Goal: Task Accomplishment & Management: Manage account settings

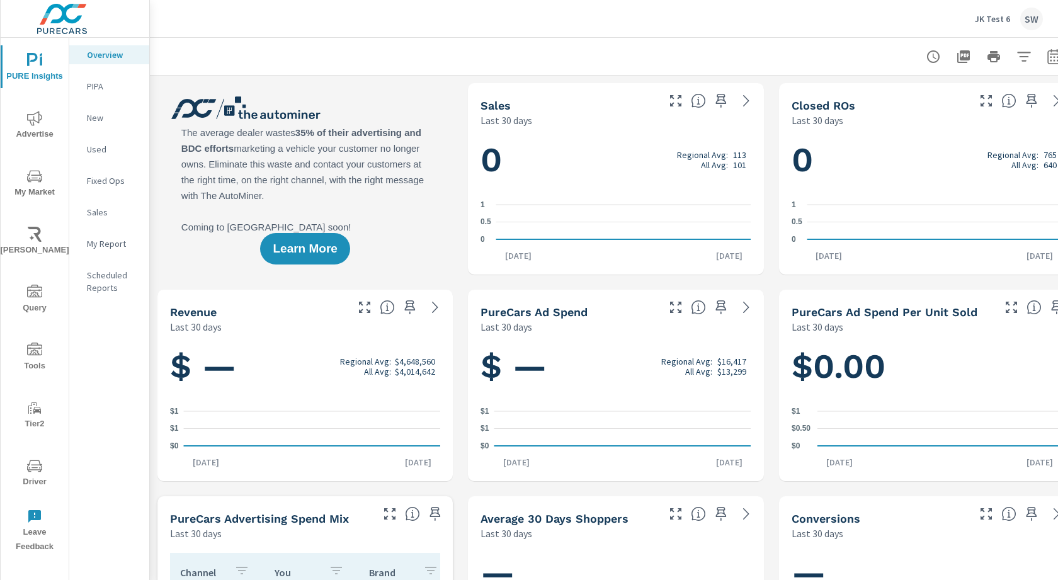
scroll to position [1, 0]
click at [1011, 14] on div "JK Test 6 SW" at bounding box center [1009, 19] width 68 height 23
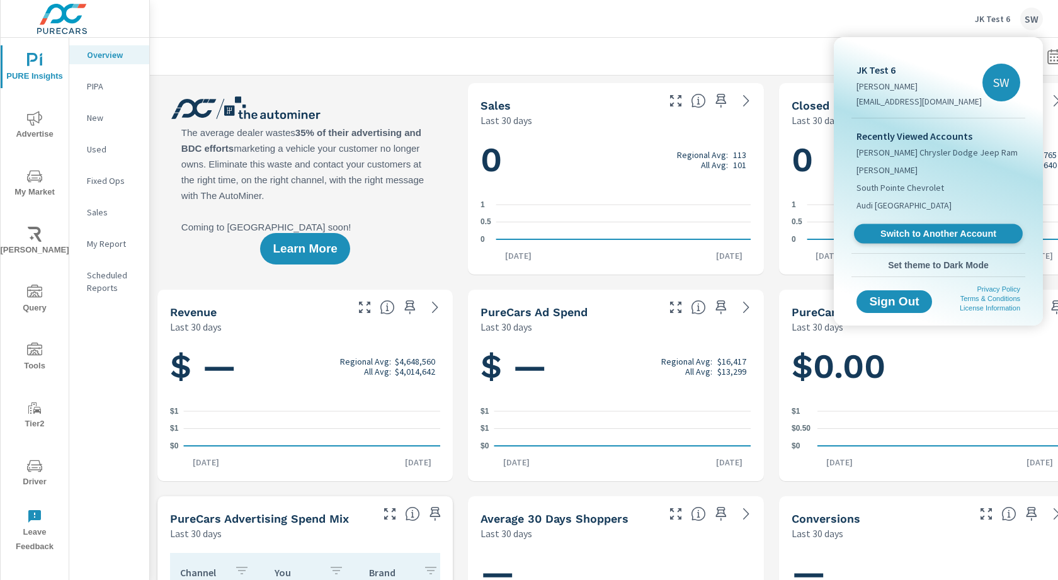
click at [903, 232] on span "Switch to Another Account" at bounding box center [938, 234] width 154 height 12
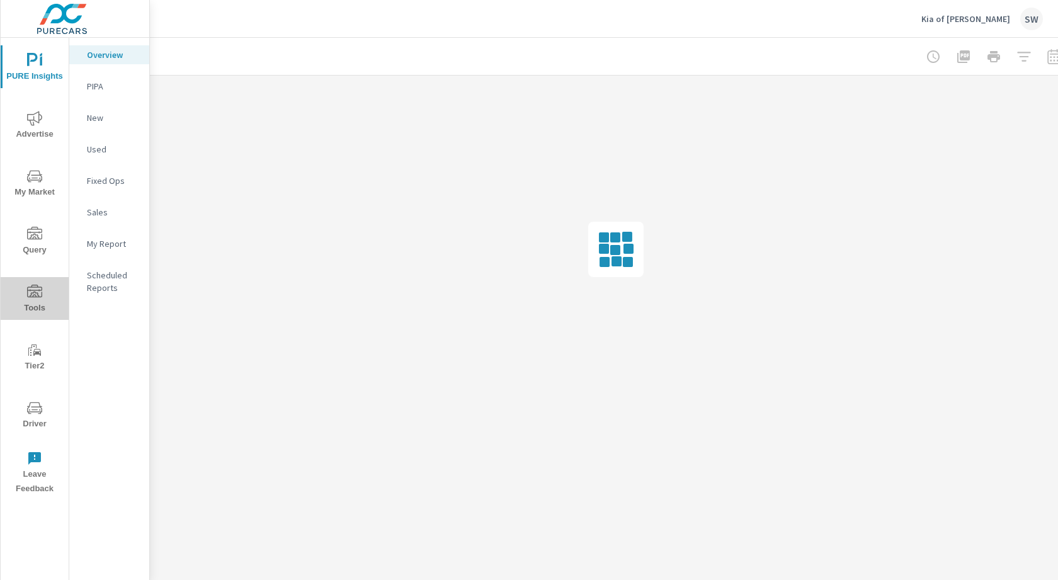
click at [31, 292] on icon "nav menu" at bounding box center [34, 291] width 15 height 13
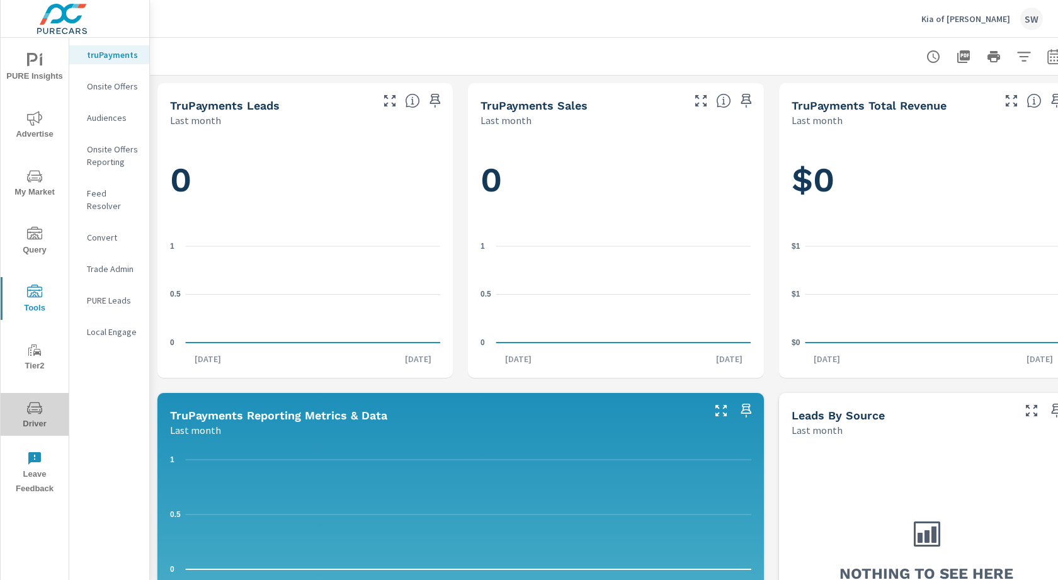
click at [33, 404] on icon "nav menu" at bounding box center [34, 407] width 15 height 15
